Goal: Information Seeking & Learning: Learn about a topic

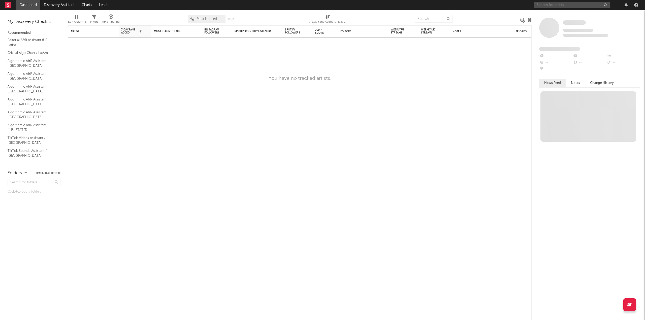
click at [546, 6] on input "text" at bounding box center [572, 5] width 76 height 6
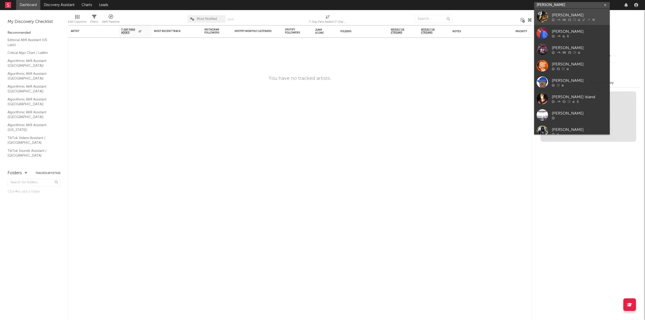
type input "[PERSON_NAME]"
click at [542, 15] on div at bounding box center [541, 16] width 11 height 11
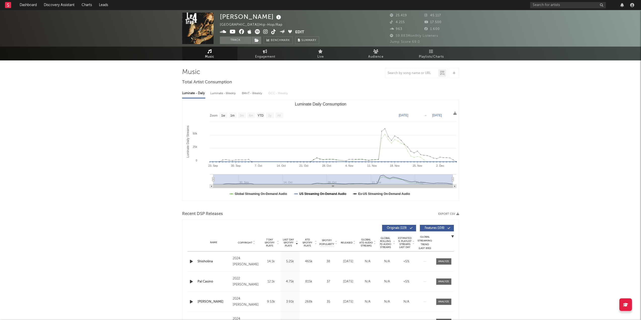
click at [333, 194] on text "US Streaming On-Demand Audio" at bounding box center [322, 194] width 47 height 4
click at [370, 193] on text "Ex-US Streaming On-Demand Audio" at bounding box center [384, 194] width 52 height 4
click at [260, 117] on text "YTD" at bounding box center [260, 116] width 6 height 4
click at [260, 113] on rect "Luminate Daily Consumption" at bounding box center [261, 116] width 8 height 6
click at [233, 116] on text "1m" at bounding box center [232, 116] width 4 height 4
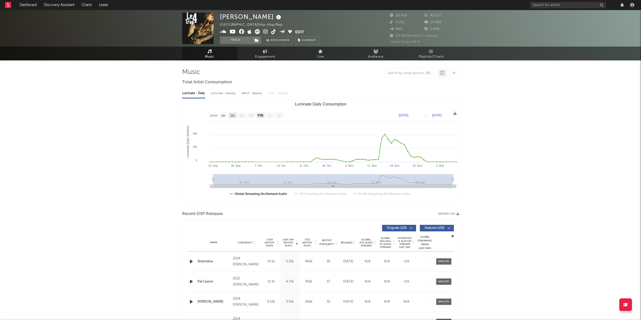
select select "1m"
type input "[DATE]"
